Goal: Task Accomplishment & Management: Manage account settings

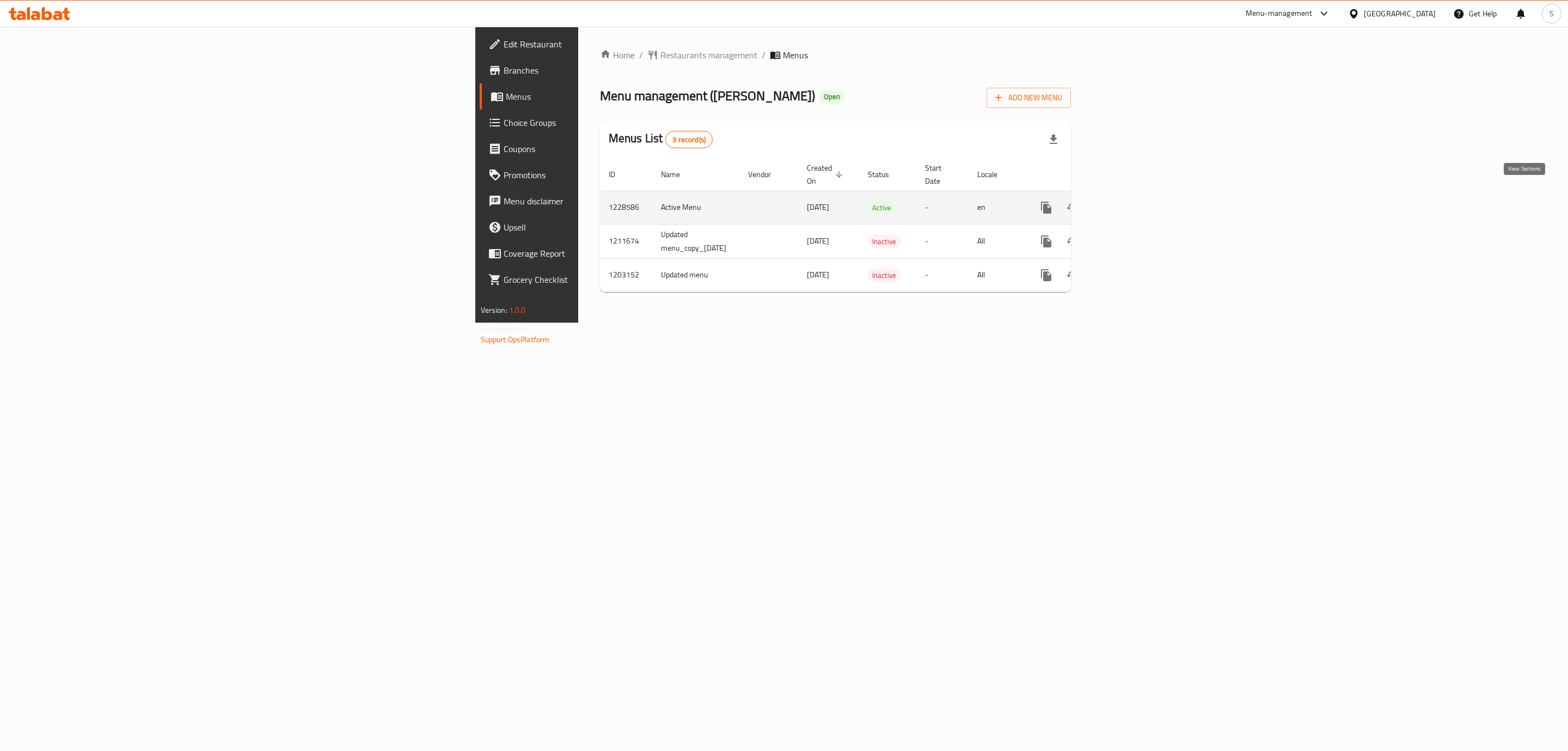
click at [1138, 205] on link "enhanced table" at bounding box center [1125, 208] width 26 height 26
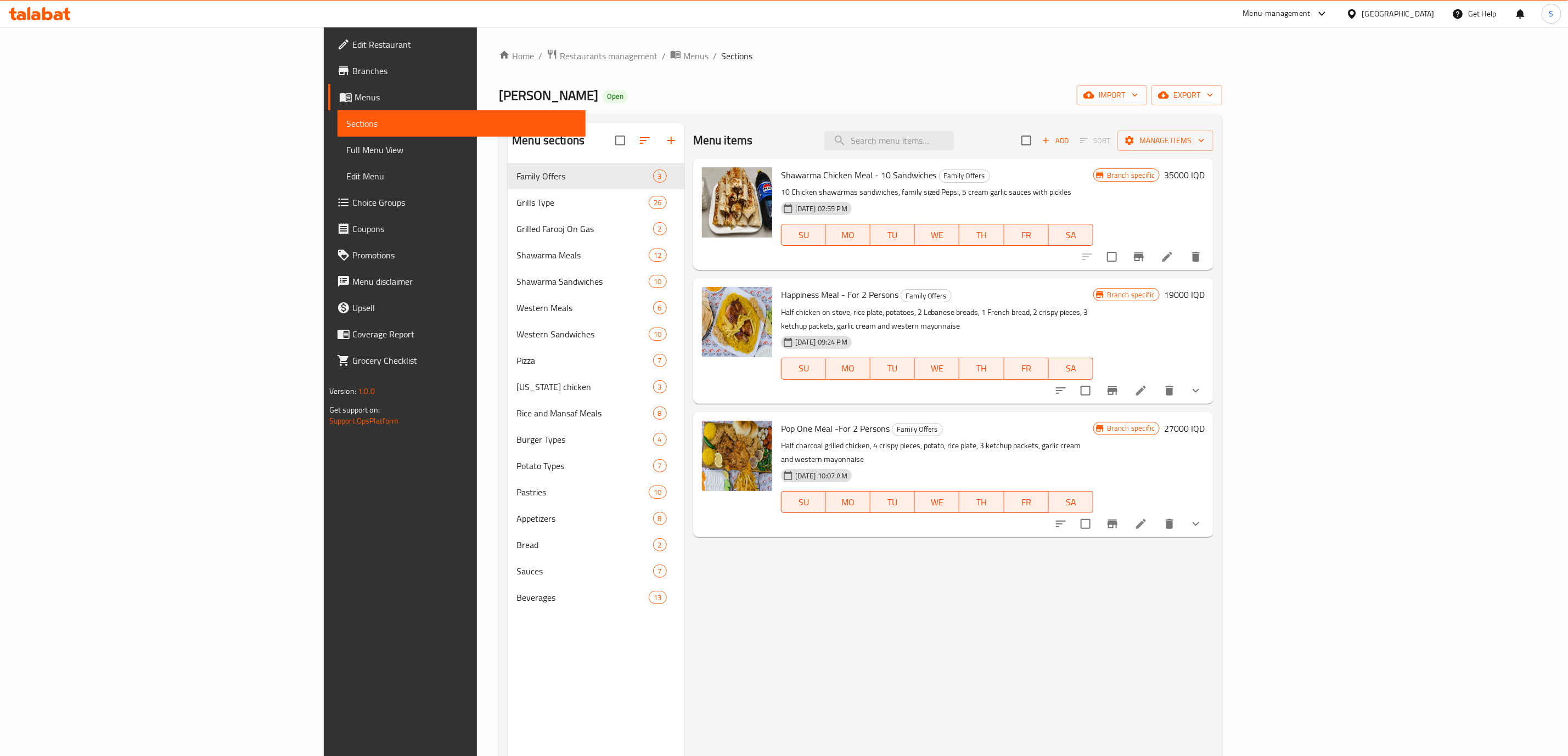
click at [745, 130] on div "Menu items Add Sort Manage items" at bounding box center [953, 141] width 521 height 36
click at [954, 143] on input "search" at bounding box center [889, 141] width 129 height 19
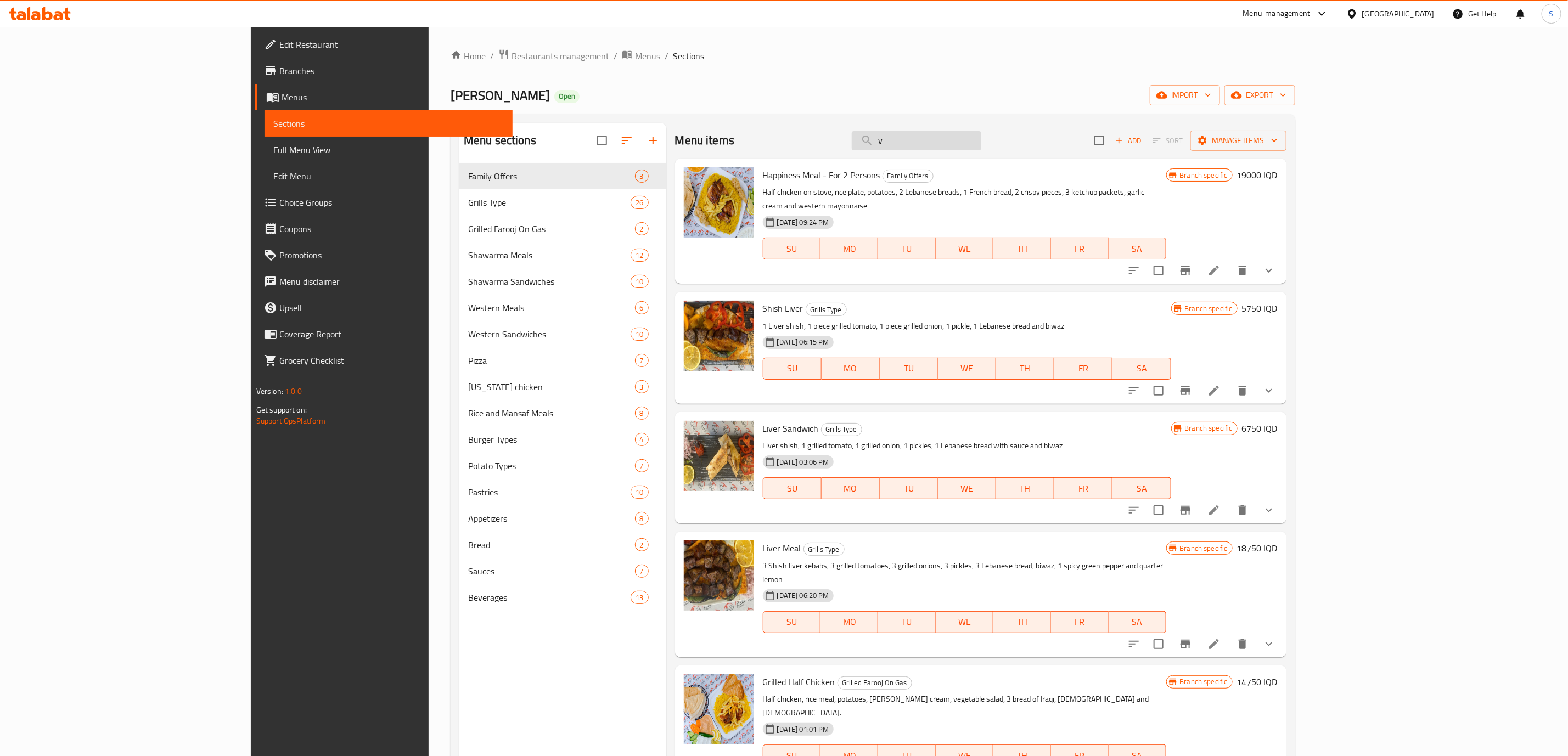
click at [982, 143] on input "v" at bounding box center [916, 141] width 129 height 19
paste input "Kilo Of Chicken Kebab"
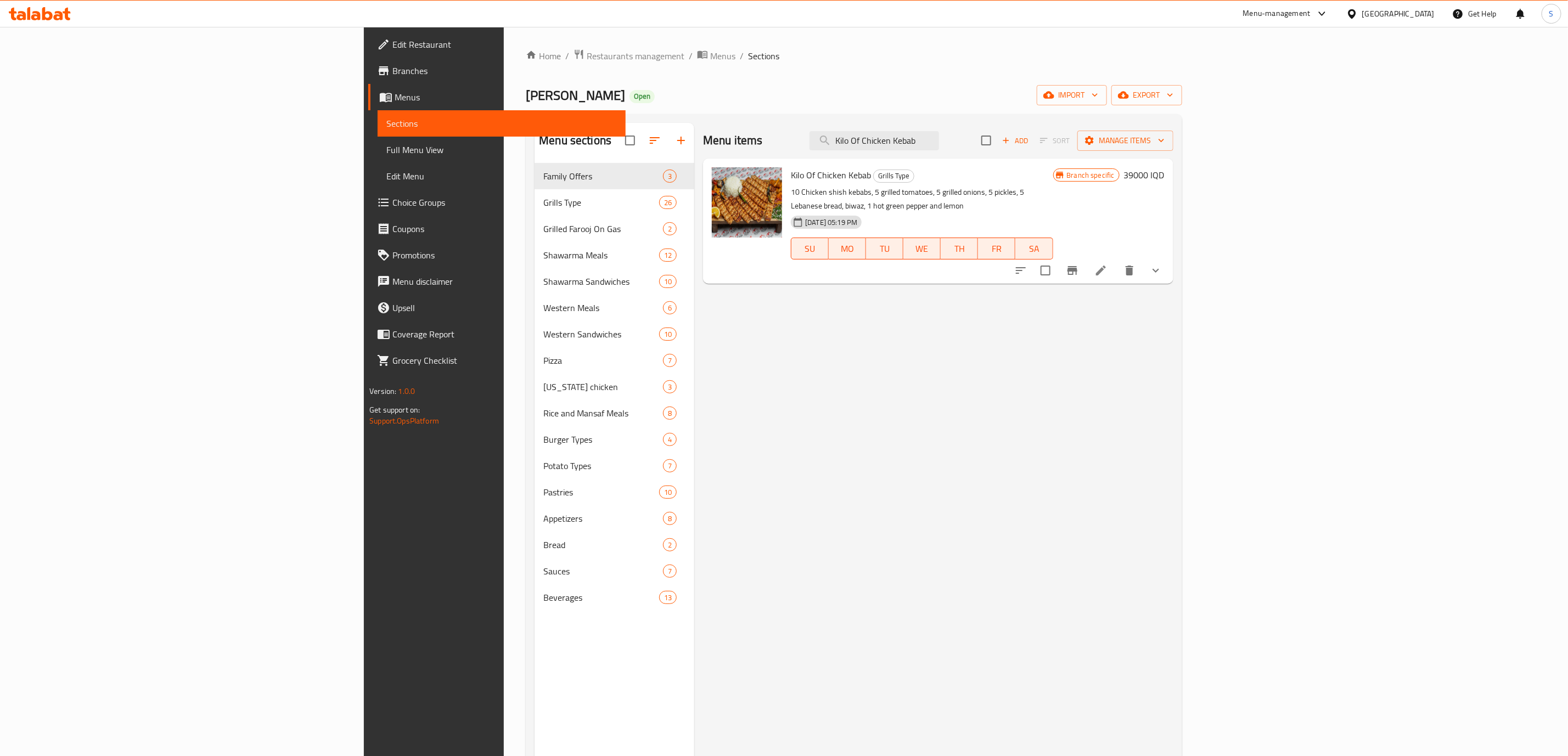
type input "Kilo Of Chicken Kebab"
click at [1085, 257] on button "Branch-specific-item" at bounding box center [1073, 271] width 27 height 27
click at [1080, 264] on icon "Branch-specific-item" at bounding box center [1073, 271] width 13 height 13
click at [1108, 264] on icon at bounding box center [1101, 271] width 13 height 13
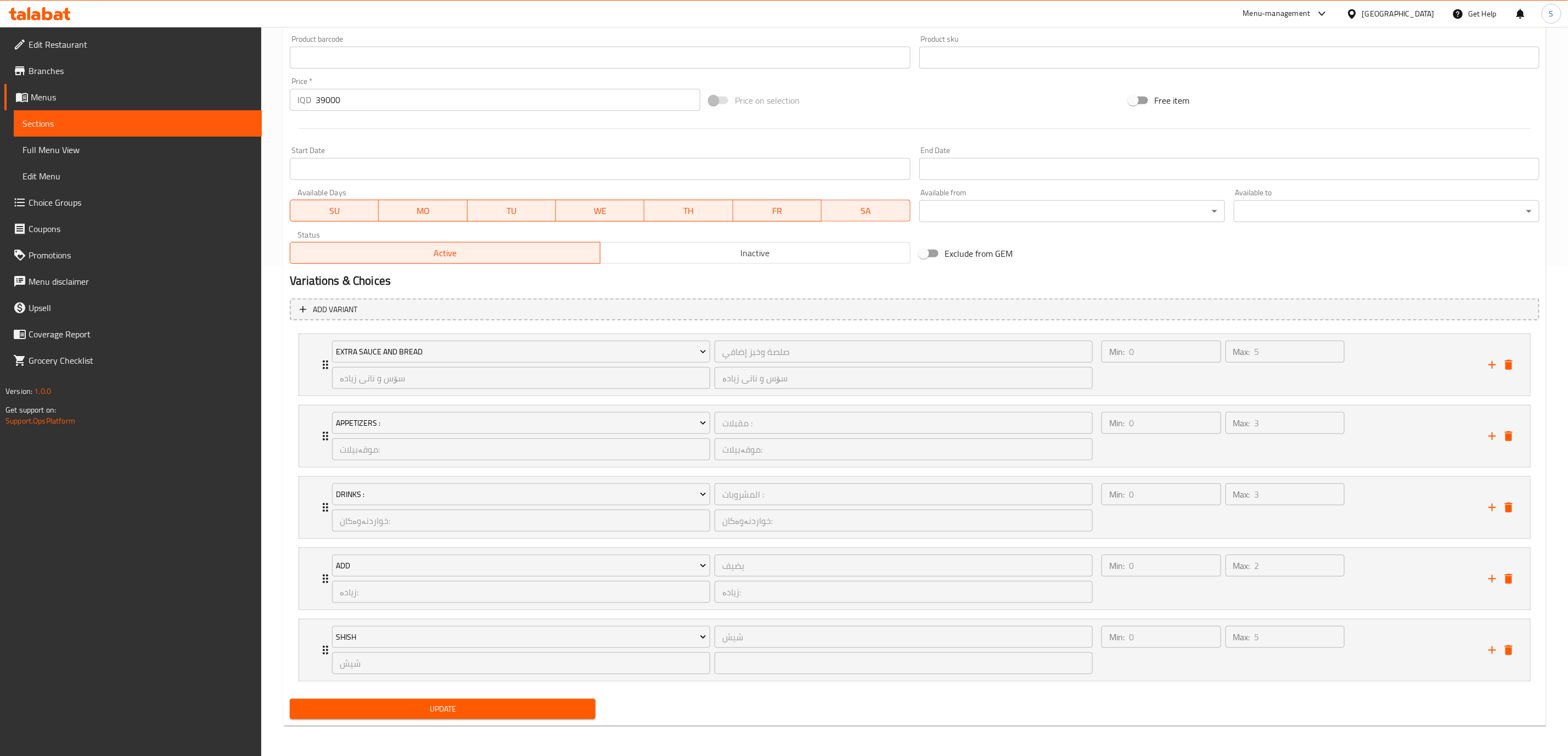
scroll to position [496, 0]
click at [1378, 628] on div "Min: 0 ​ Max: 5 ​" at bounding box center [1288, 650] width 387 height 62
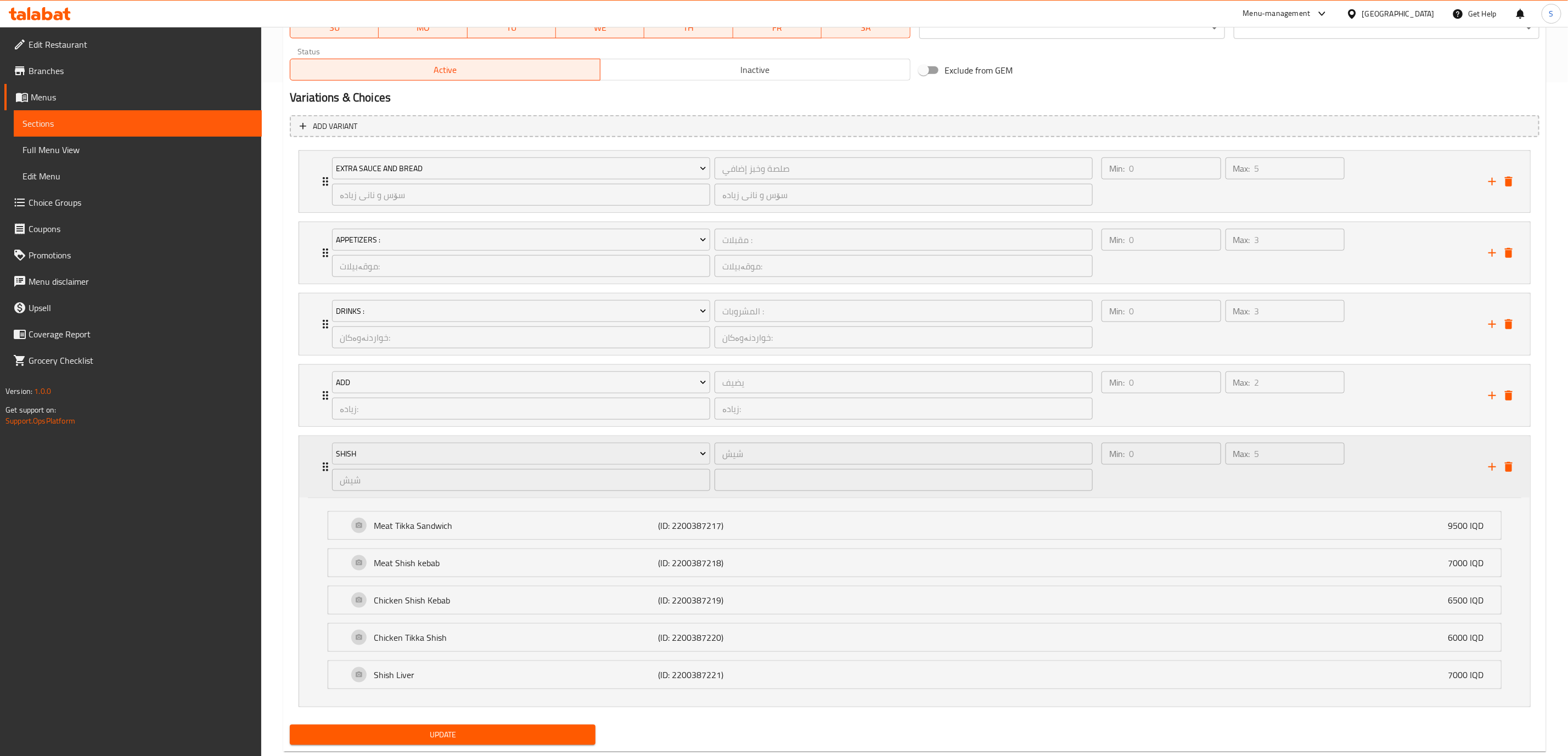
scroll to position [707, 0]
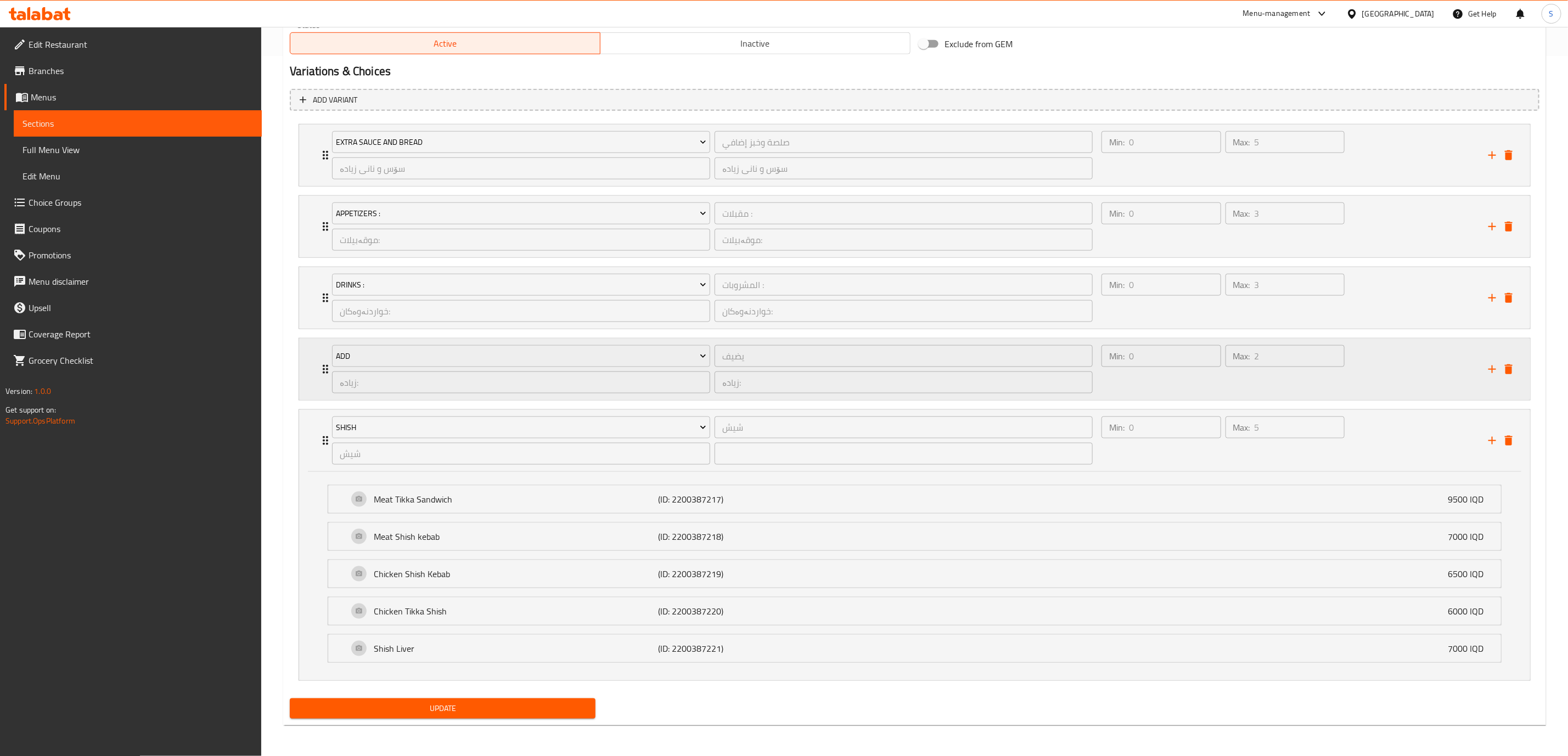
click at [1386, 362] on div "Min: 0 ​ Max: 2 ​" at bounding box center [1288, 369] width 387 height 62
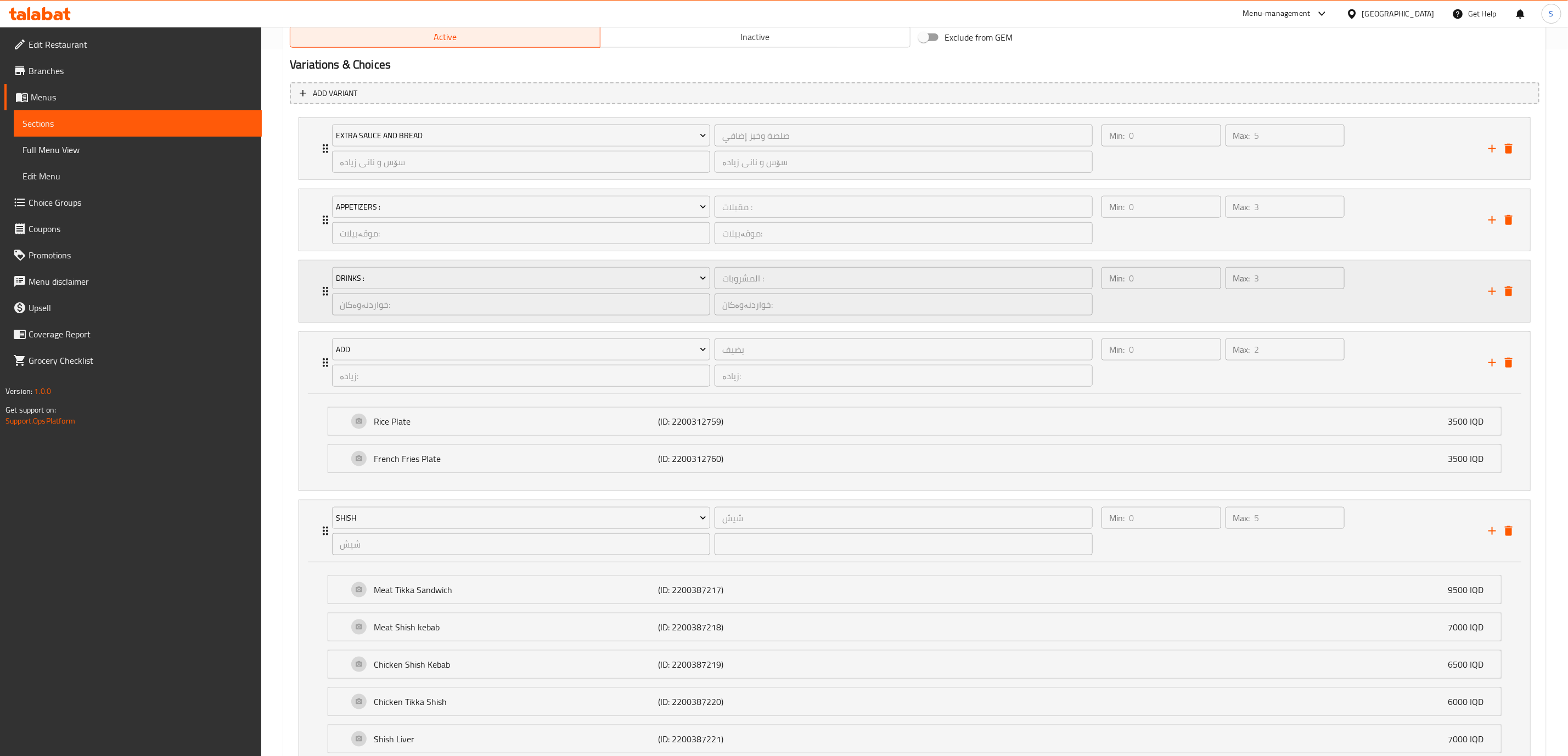
click at [1413, 274] on div "Min: 0 ​ Max: 3 ​" at bounding box center [1288, 291] width 387 height 62
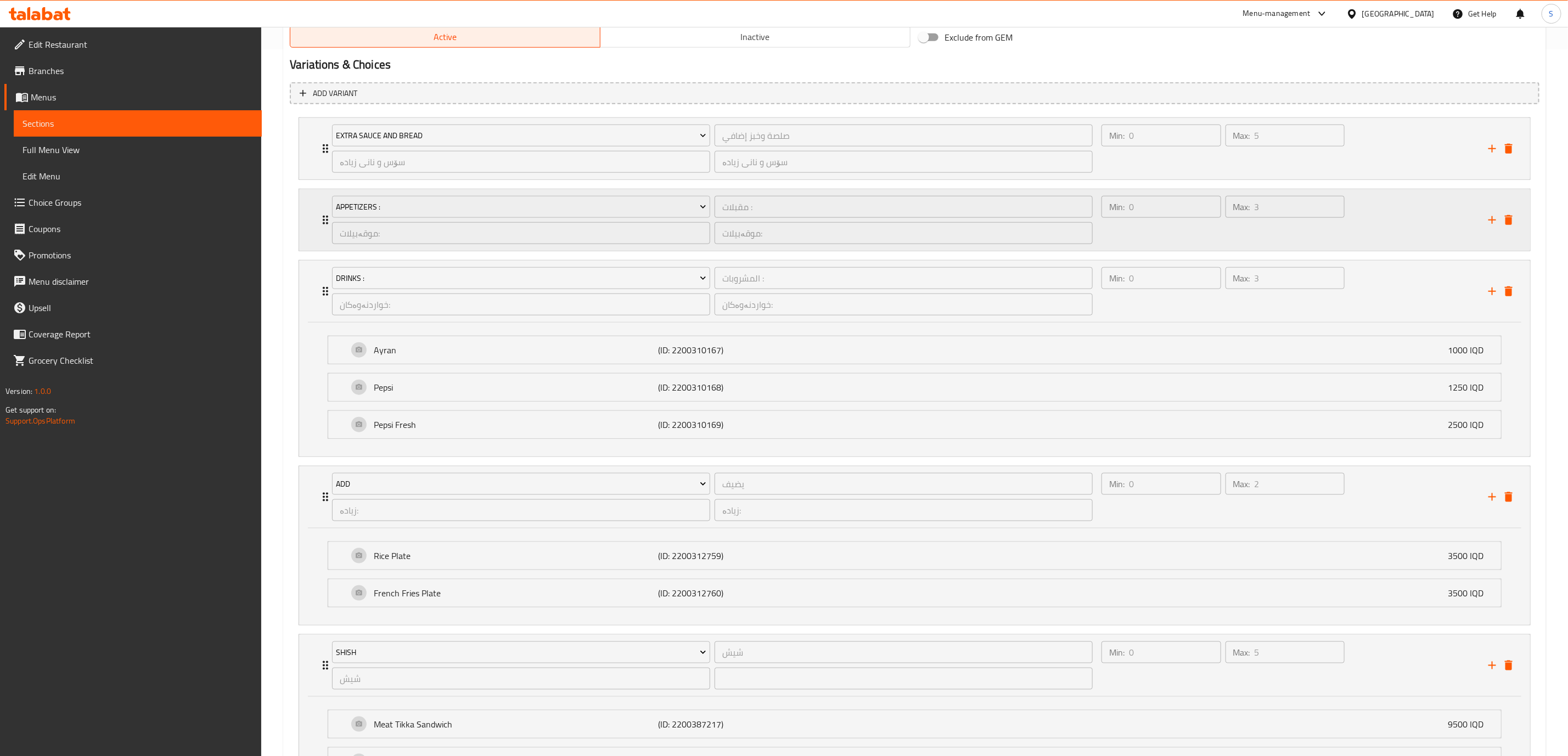
click at [1400, 224] on div "Min: 0 ​ Max: 3 ​" at bounding box center [1288, 219] width 387 height 62
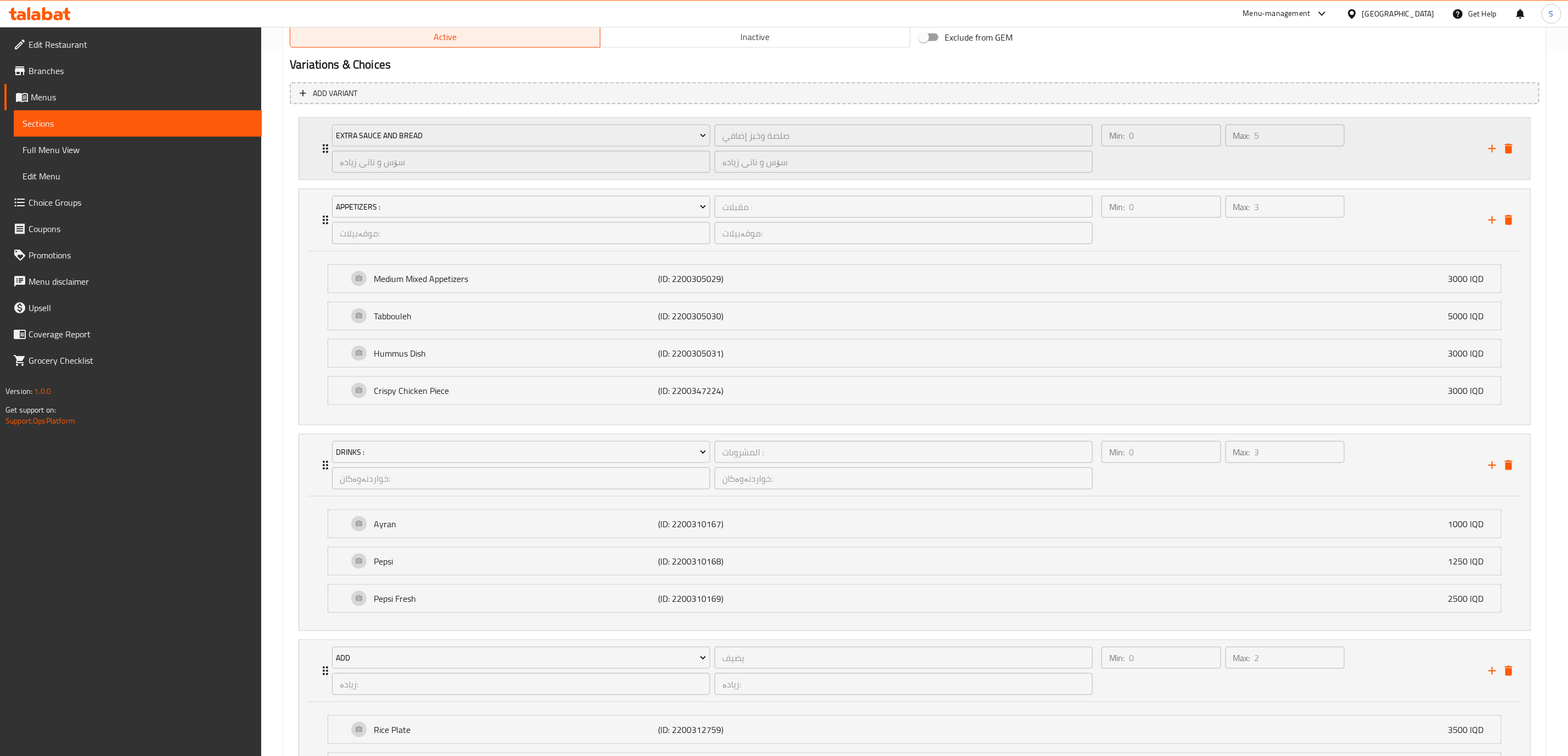
click at [1402, 158] on div "Min: 0 ​ Max: 5 ​" at bounding box center [1288, 148] width 387 height 62
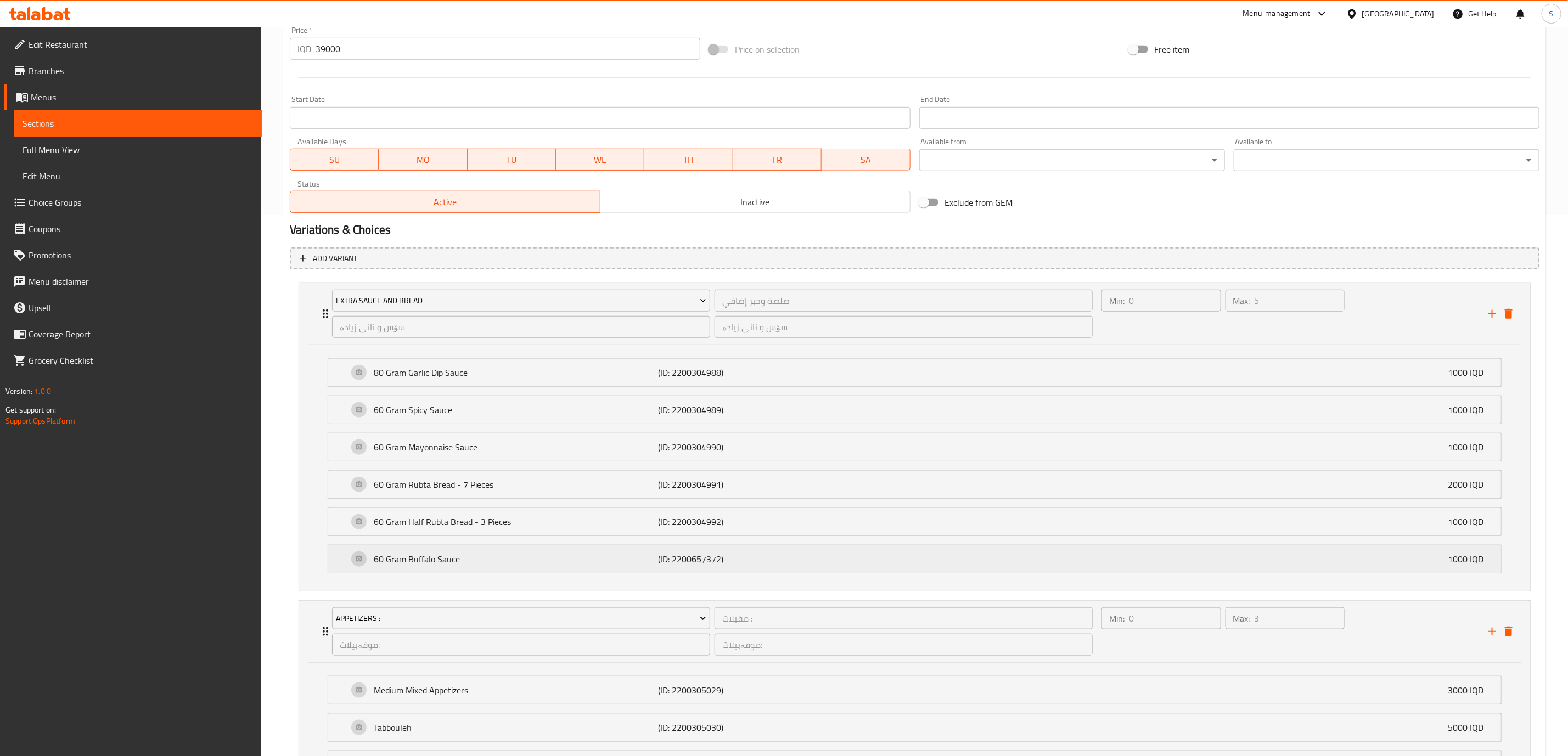
scroll to position [0, 0]
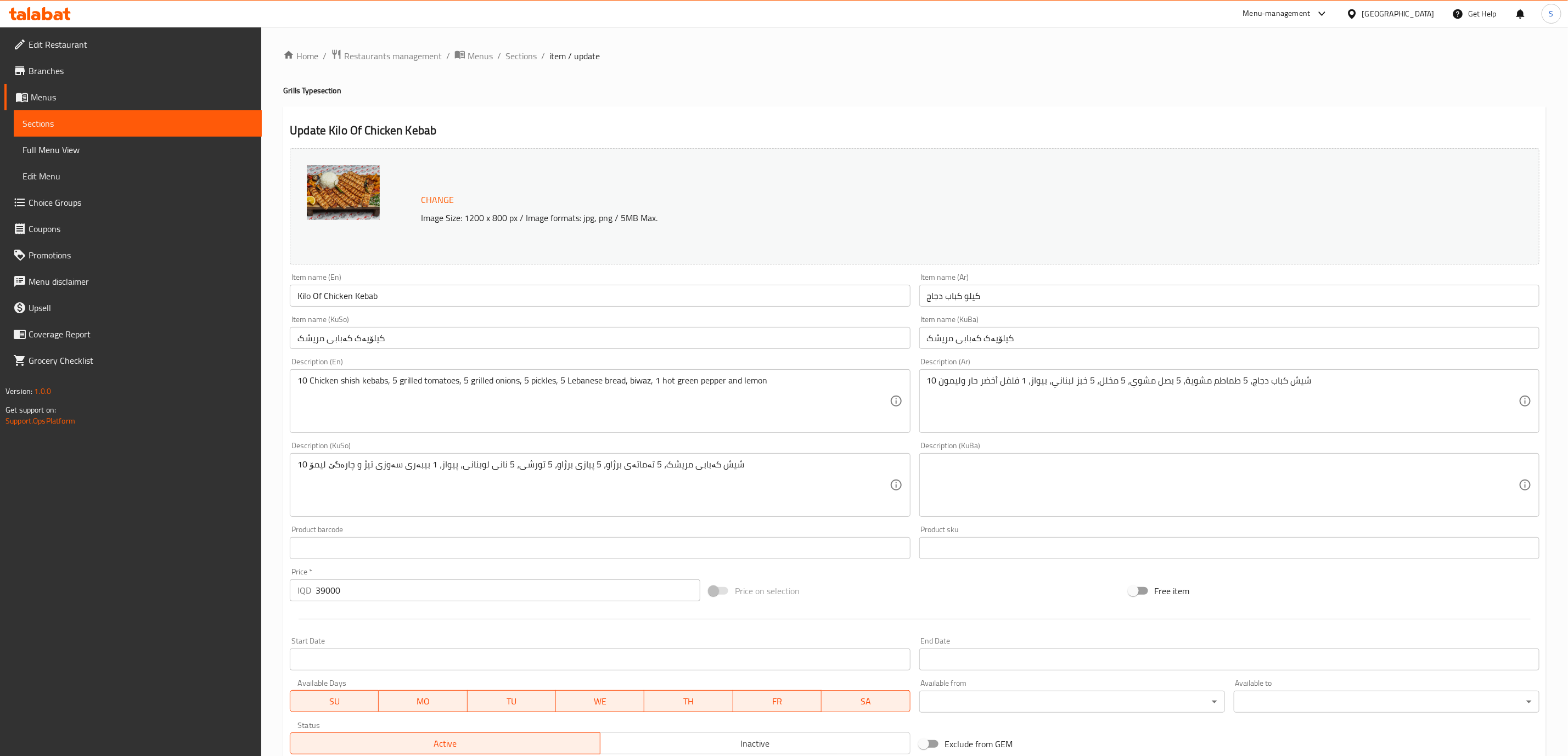
click at [501, 61] on ol "Home / Restaurants management / Menus / Sections / item / update" at bounding box center [914, 55] width 1263 height 14
click at [502, 61] on ol "Home / Restaurants management / Menus / Sections / item / update" at bounding box center [914, 55] width 1263 height 14
click at [507, 61] on span "Sections" at bounding box center [521, 56] width 31 height 13
